Goal: Transaction & Acquisition: Book appointment/travel/reservation

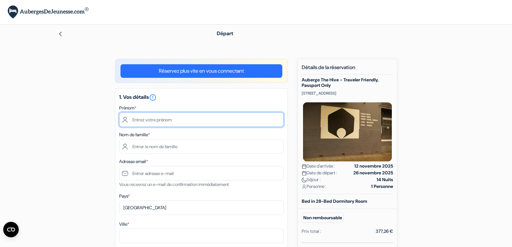
click at [188, 119] on input "text" at bounding box center [201, 119] width 165 height 15
type input "[PERSON_NAME]"
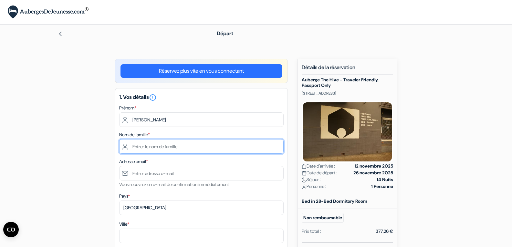
click at [178, 146] on input "text" at bounding box center [201, 146] width 165 height 15
type input "Delpeut"
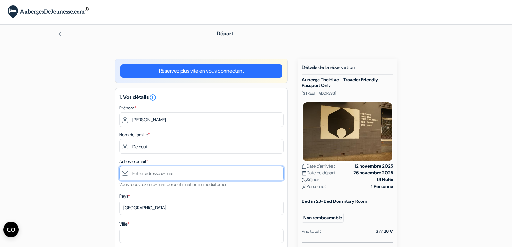
click at [136, 170] on input "text" at bounding box center [201, 173] width 165 height 15
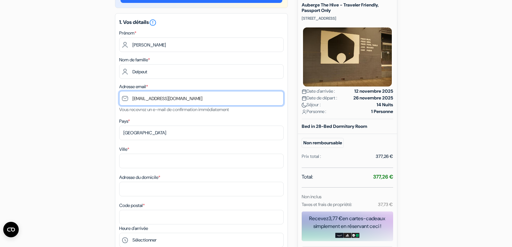
scroll to position [97, 0]
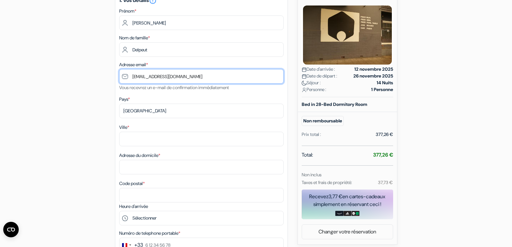
type input "[EMAIL_ADDRESS][DOMAIN_NAME]"
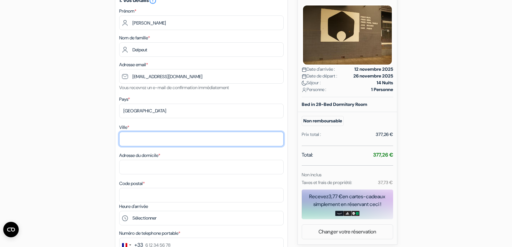
click at [158, 142] on input "Ville *" at bounding box center [201, 139] width 165 height 15
type input "Mailleroncourt [PERSON_NAME]"
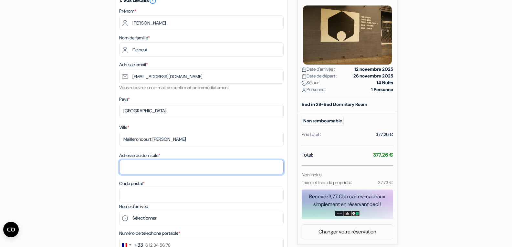
type input "[STREET_ADDRESS]"
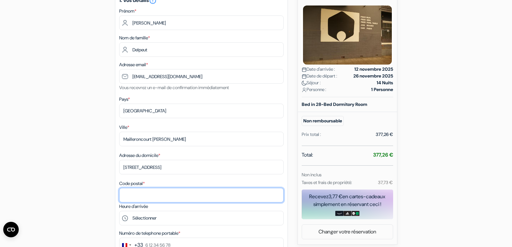
type input "70240"
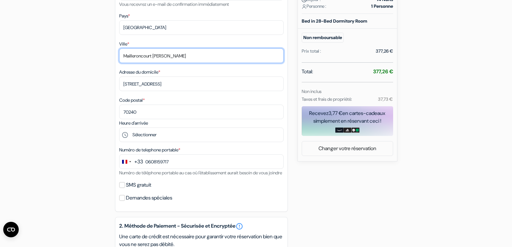
scroll to position [194, 0]
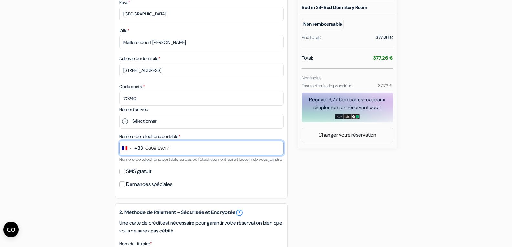
drag, startPoint x: 174, startPoint y: 148, endPoint x: 146, endPoint y: 148, distance: 28.4
click at [146, 148] on input "0608159717" at bounding box center [201, 148] width 165 height 15
type input "6 74 76 36 88"
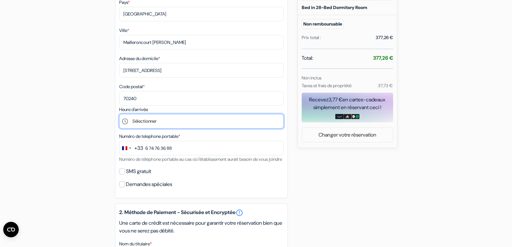
click at [176, 115] on select "Sélectionner 15:00 16:00 17:00 18:00 19:00 20:00 21:00 22:00" at bounding box center [201, 121] width 165 height 15
select select "15"
click at [119, 114] on select "Sélectionner 15:00 16:00 17:00 18:00 19:00 20:00 21:00 22:00" at bounding box center [201, 121] width 165 height 15
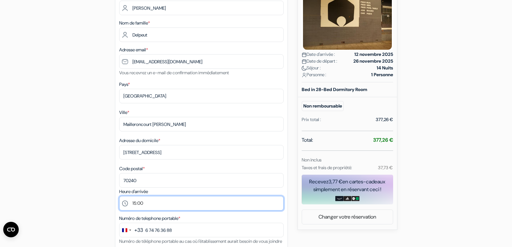
scroll to position [129, 0]
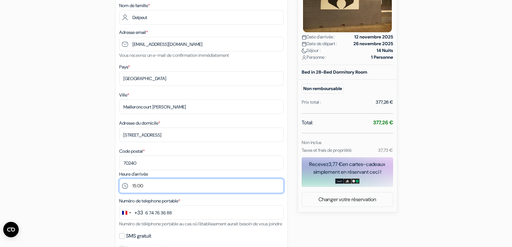
click at [152, 180] on select "Sélectionner 15:00 16:00 17:00 18:00 19:00 20:00 21:00 22:00" at bounding box center [201, 186] width 165 height 15
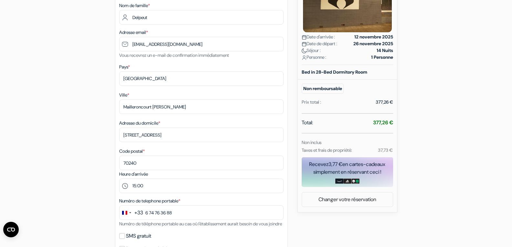
click at [88, 182] on div "add_box Auberge The Hive - Traveler Friendly, Passport Only [STREET_ADDRESS] Dé…" at bounding box center [256, 220] width 427 height 580
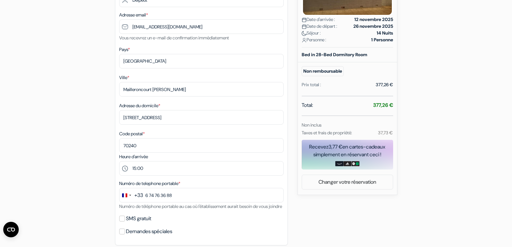
scroll to position [194, 0]
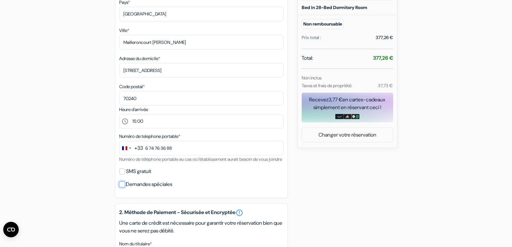
click at [124, 187] on input "Demandes spéciales" at bounding box center [122, 185] width 6 height 6
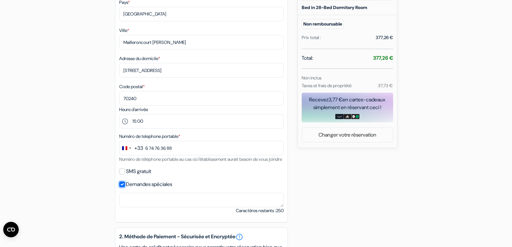
click at [124, 187] on input "Demandes spéciales" at bounding box center [122, 185] width 6 height 6
checkbox input "false"
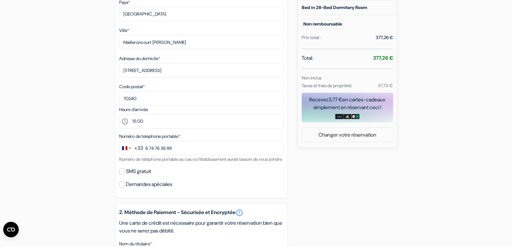
click at [121, 176] on div "SMS gratuit" at bounding box center [201, 171] width 165 height 9
click at [122, 175] on input "SMS gratuit" at bounding box center [122, 172] width 6 height 6
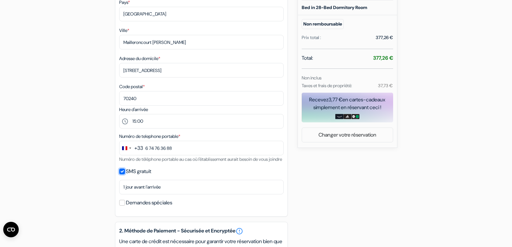
click at [122, 175] on input "SMS gratuit" at bounding box center [122, 172] width 6 height 6
checkbox input "false"
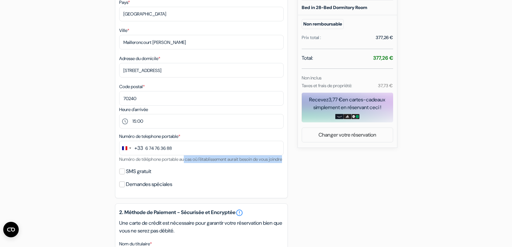
drag, startPoint x: 189, startPoint y: 158, endPoint x: 220, endPoint y: 168, distance: 32.7
click at [220, 163] on div "Numéro de telephone portable * +33 244 results found No results found [GEOGRAPH…" at bounding box center [201, 148] width 165 height 31
click at [213, 171] on div "1. Vos détails error_outline Prénom * [PERSON_NAME] Nom de famille * Delpeut Ad…" at bounding box center [201, 46] width 173 height 304
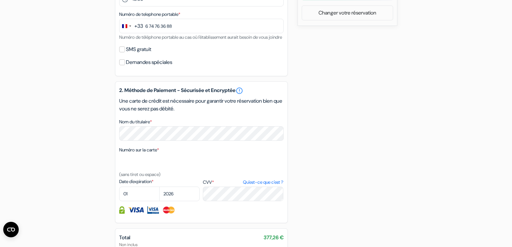
scroll to position [356, 0]
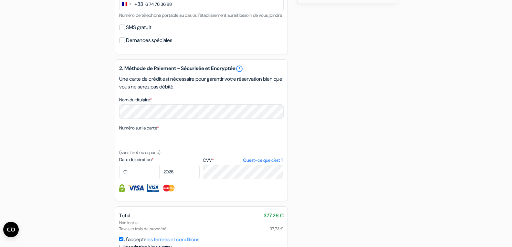
scroll to position [334, 0]
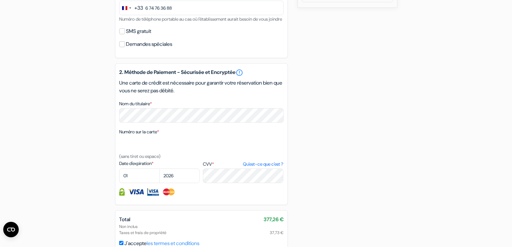
click at [220, 132] on div "2. Méthode de Paiement - Sécurisée et Encryptée error_outline Une carte de créd…" at bounding box center [201, 134] width 173 height 142
click at [139, 182] on select "01 02 03 04 05 06 07 08 09 10 11 12" at bounding box center [139, 176] width 40 height 15
select select "10"
click at [189, 179] on select "2025 2026 2027 2028 2029 2030 2031 2032 2033 2034 2035 2036 2037 2038 2039 2040…" at bounding box center [179, 176] width 40 height 15
select select "2029"
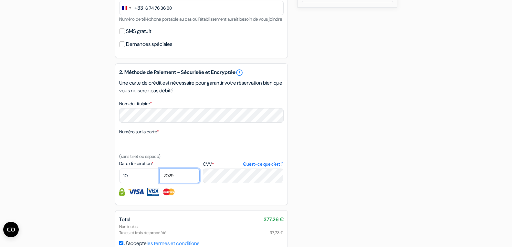
click at [159, 176] on select "2025 2026 2027 2028 2029 2030 2031 2032 2033 2034 2035 2036 2037 2038 2039 2040…" at bounding box center [179, 176] width 40 height 15
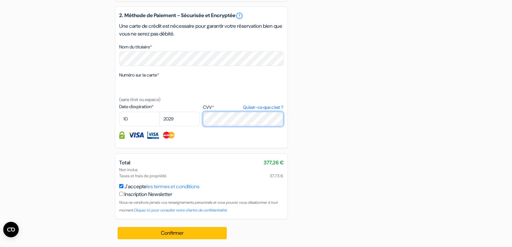
scroll to position [399, 0]
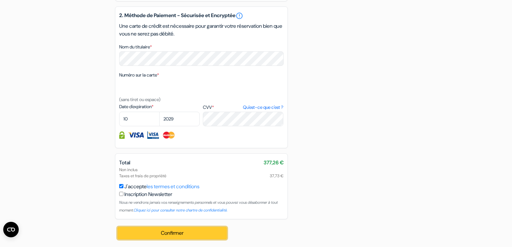
click at [148, 235] on button "Confirmer Loading..." at bounding box center [173, 233] width 110 height 12
click at [158, 235] on button "Confirmer Loading..." at bounding box center [173, 233] width 110 height 12
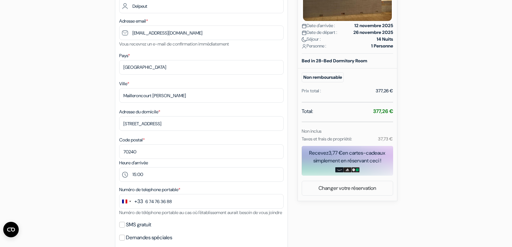
scroll to position [140, 0]
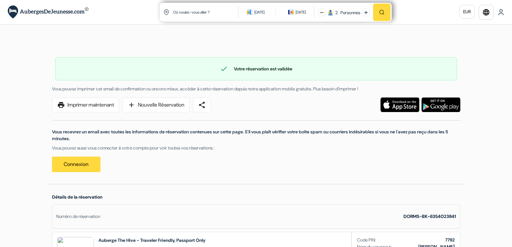
drag, startPoint x: 179, startPoint y: 136, endPoint x: 217, endPoint y: 137, distance: 37.2
click at [217, 137] on p "Vous recevrez un email avec toutes les informations de réservation contenues su…" at bounding box center [256, 136] width 409 height 14
click at [261, 178] on div "print Imprimer maintenant add Nouvelle Réservation share Vous recevrez un email…" at bounding box center [256, 138] width 416 height 81
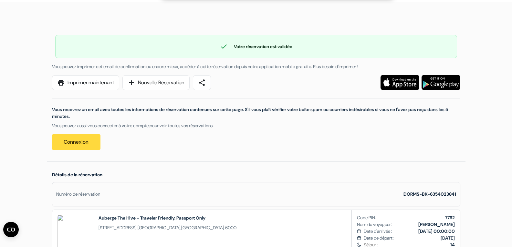
scroll to position [32, 0]
